Goal: Navigation & Orientation: Find specific page/section

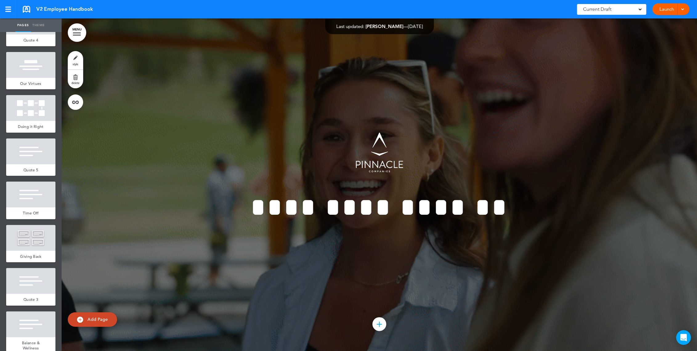
scroll to position [645, 0]
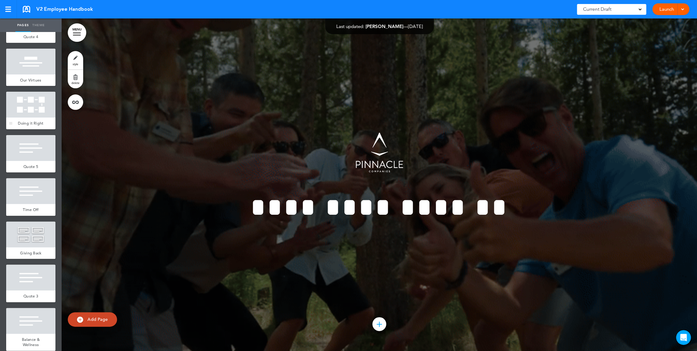
click at [29, 128] on div "Doing it Right" at bounding box center [30, 124] width 49 height 12
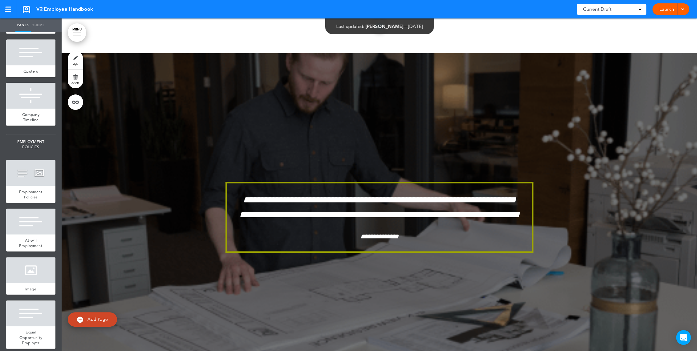
scroll to position [1068, 0]
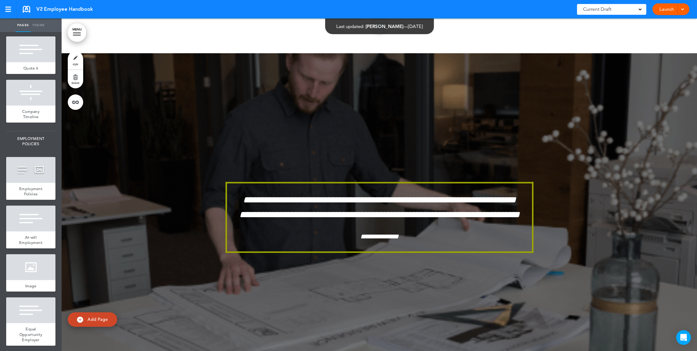
click at [224, 74] on div at bounding box center [379, 219] width 635 height 333
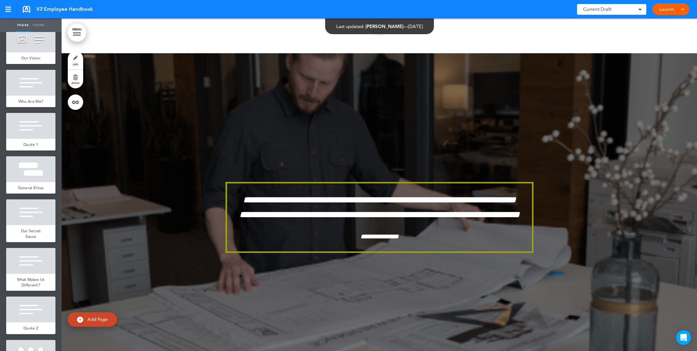
scroll to position [0, 0]
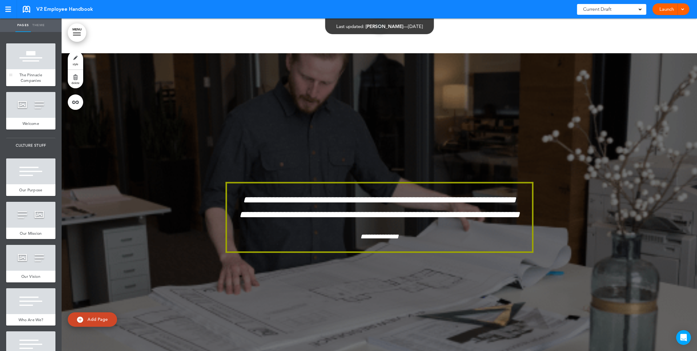
click at [23, 63] on div at bounding box center [30, 56] width 49 height 26
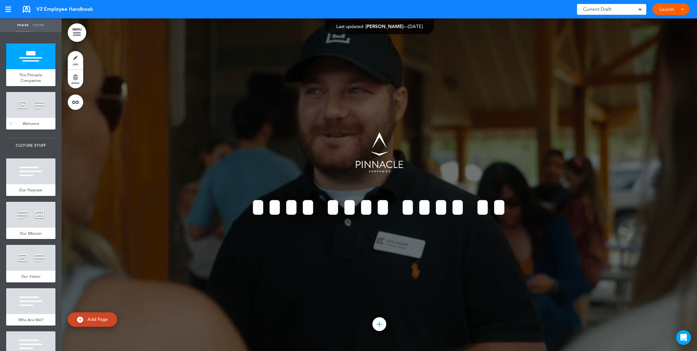
click at [26, 102] on div at bounding box center [30, 105] width 49 height 26
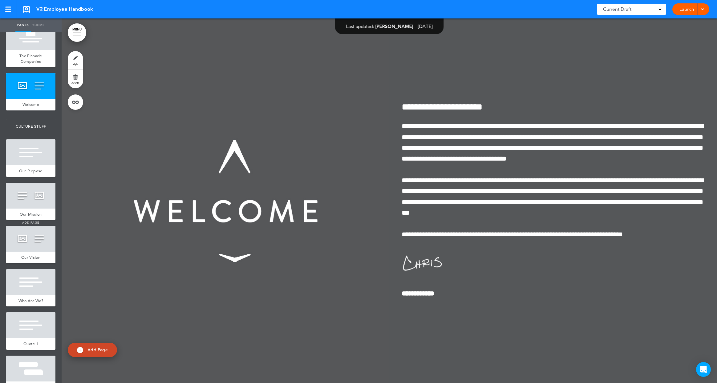
scroll to position [29, 0]
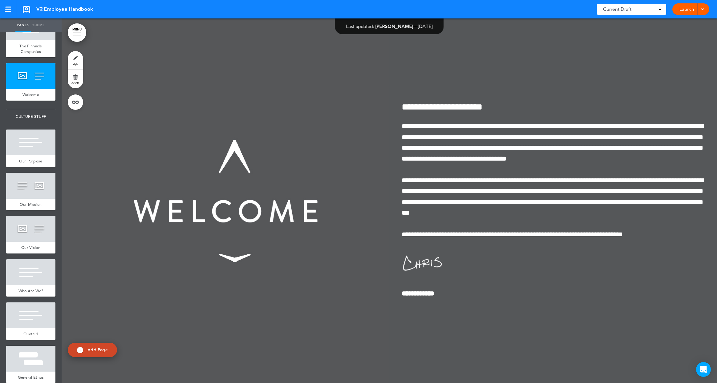
click at [31, 147] on div at bounding box center [30, 143] width 49 height 26
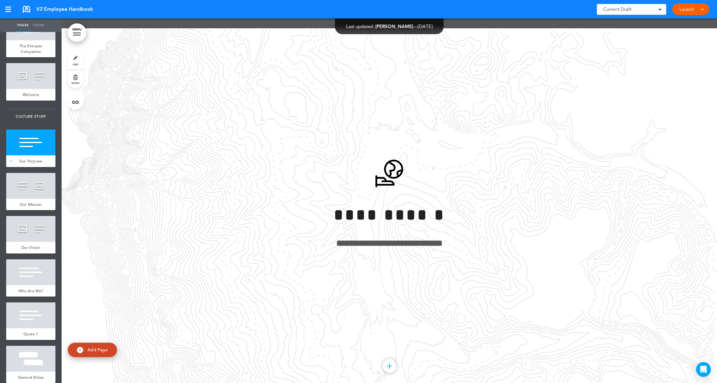
scroll to position [730, 0]
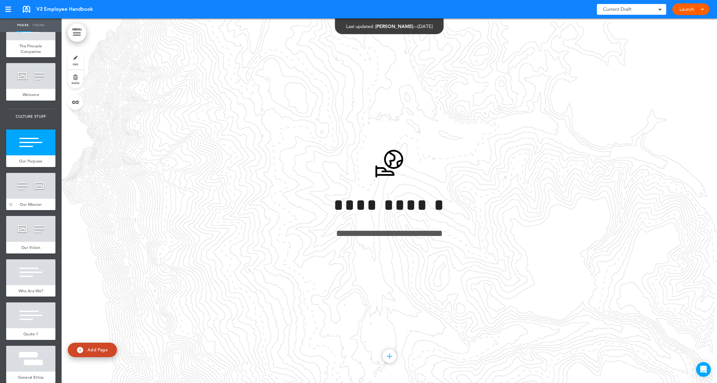
click at [13, 192] on div at bounding box center [10, 192] width 9 height 38
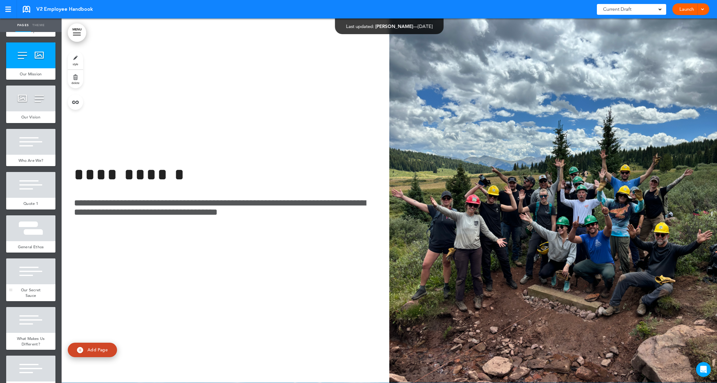
scroll to position [178, 0]
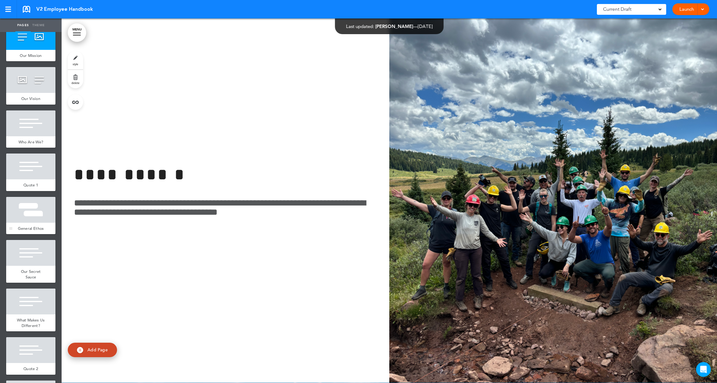
click at [30, 213] on div at bounding box center [30, 210] width 49 height 26
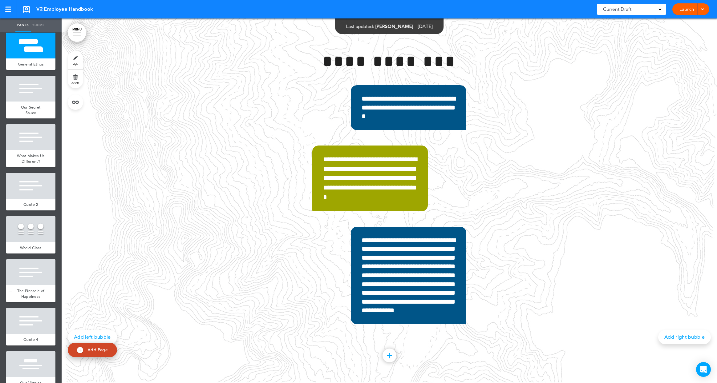
scroll to position [349, 0]
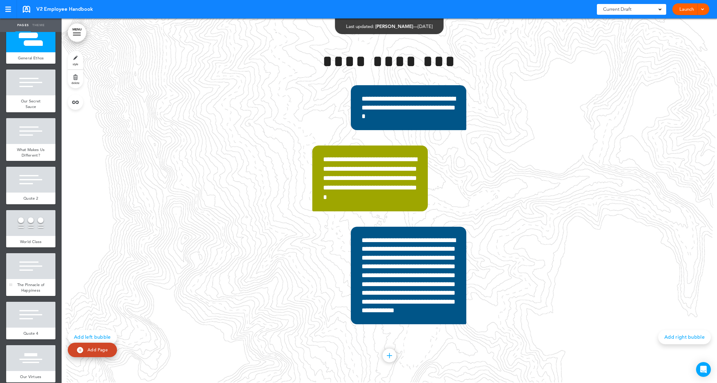
click at [29, 279] on div at bounding box center [30, 266] width 49 height 26
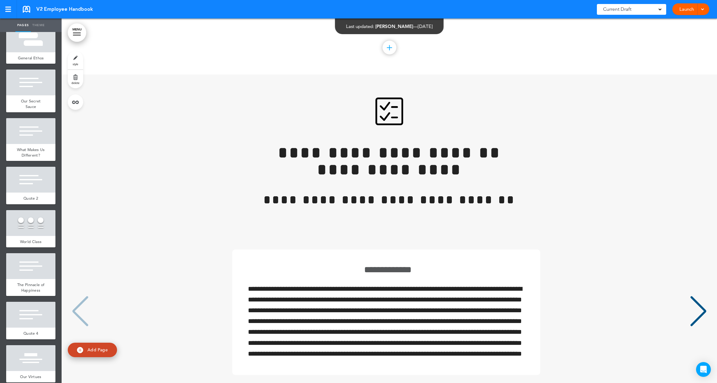
scroll to position [9665, 0]
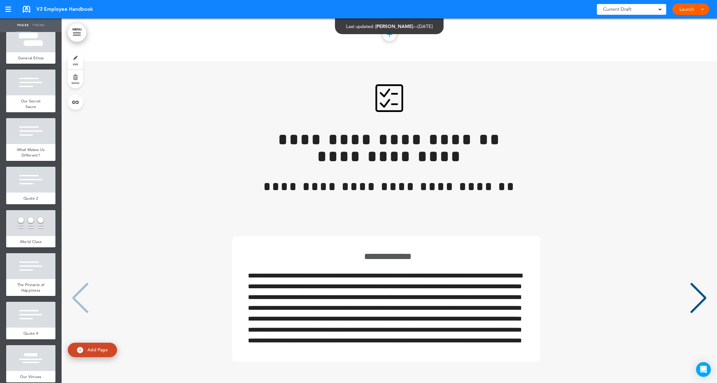
click at [693, 283] on div "Next slide" at bounding box center [698, 298] width 19 height 31
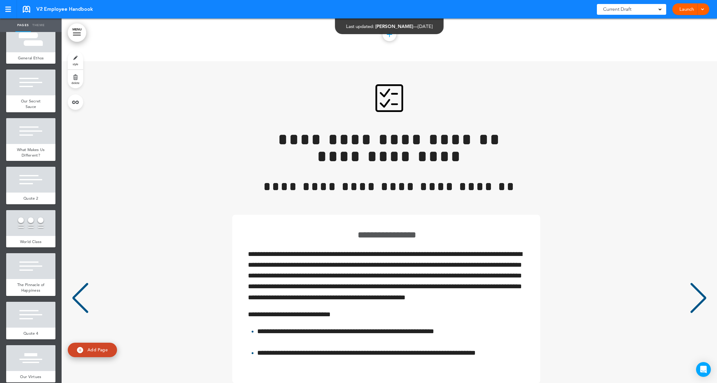
click at [77, 283] on div "Previous slide" at bounding box center [80, 298] width 19 height 31
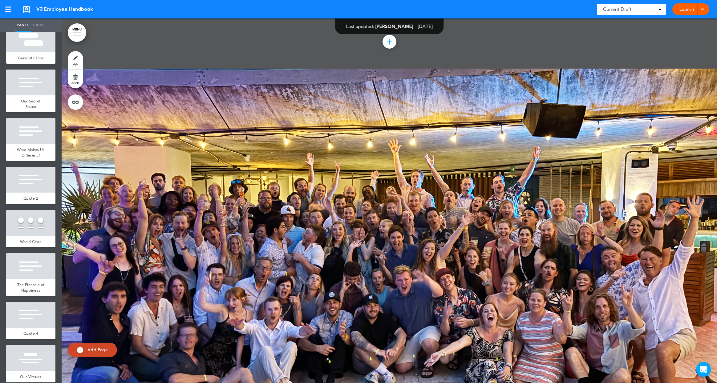
scroll to position [12326, 0]
